Goal: Task Accomplishment & Management: Complete application form

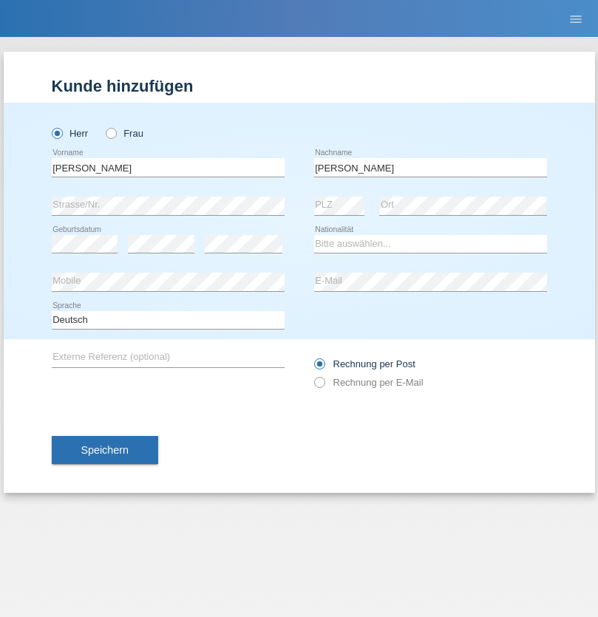
type input "Marlon"
select select "ES"
select select "C"
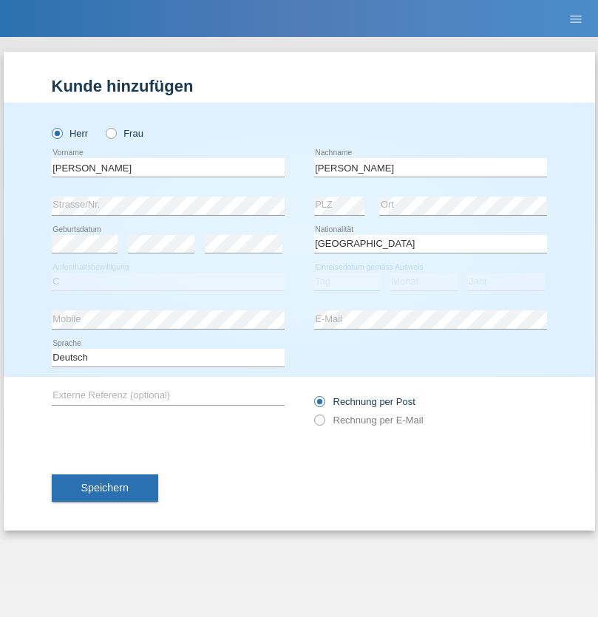
select select "25"
select select "03"
select select "2021"
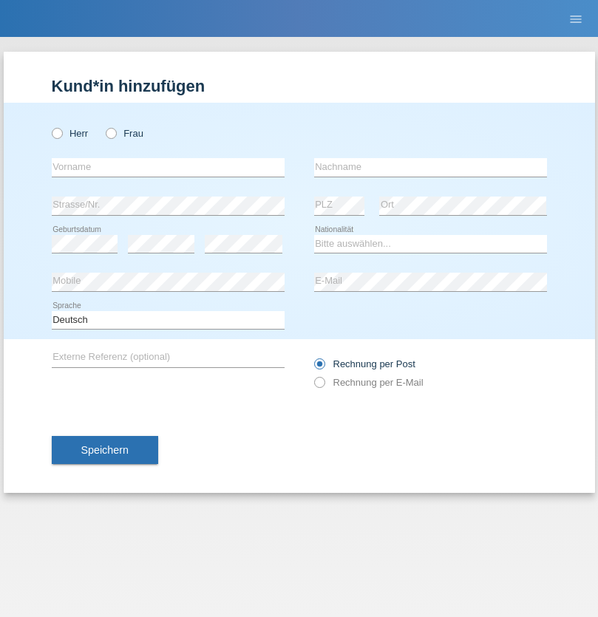
radio input "true"
click at [168, 167] on input "text" at bounding box center [168, 167] width 233 height 18
type input "firat"
click at [430, 167] on input "text" at bounding box center [430, 167] width 233 height 18
type input "kara"
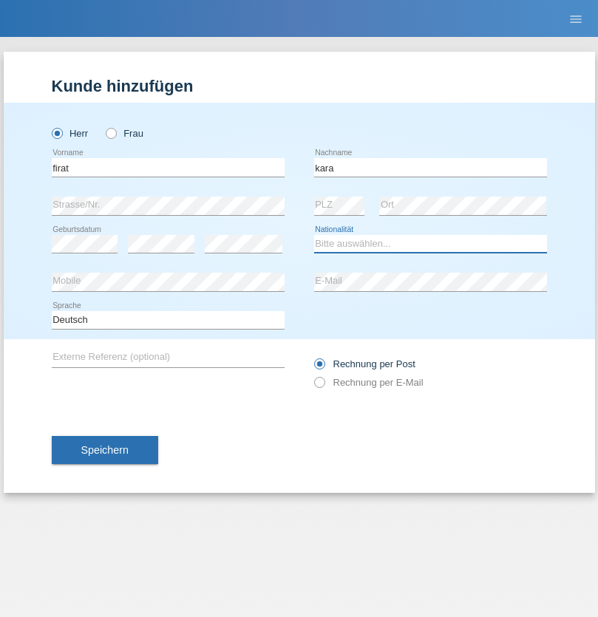
select select "CH"
